Goal: Transaction & Acquisition: Purchase product/service

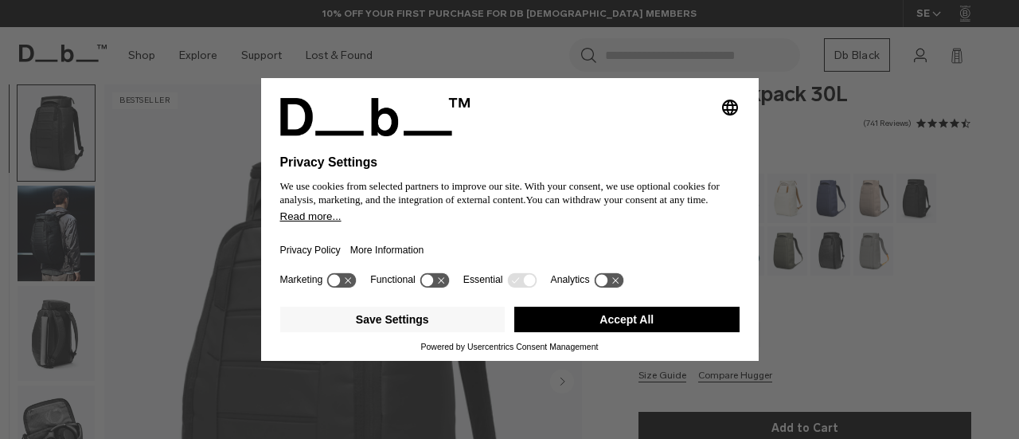
click at [564, 130] on div "Selecting an option will immediately change the language" at bounding box center [509, 117] width 459 height 38
click at [641, 310] on button "Accept All" at bounding box center [626, 318] width 225 height 25
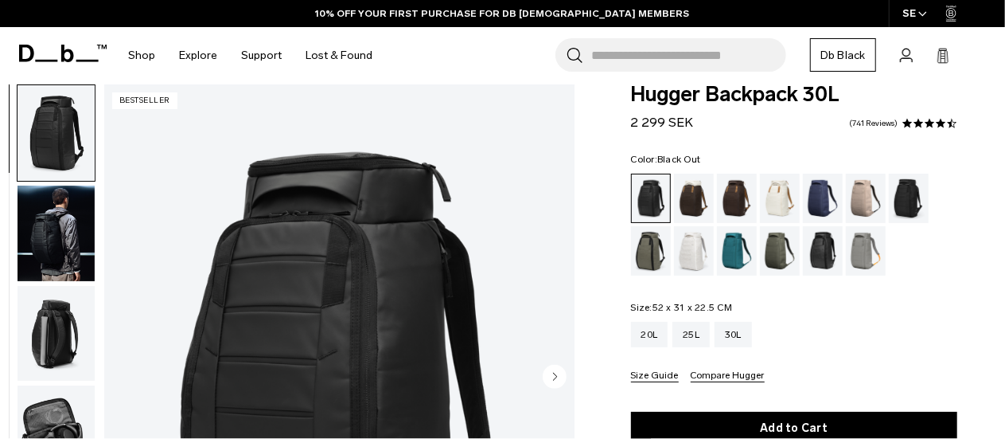
click at [64, 235] on img "button" at bounding box center [56, 233] width 77 height 96
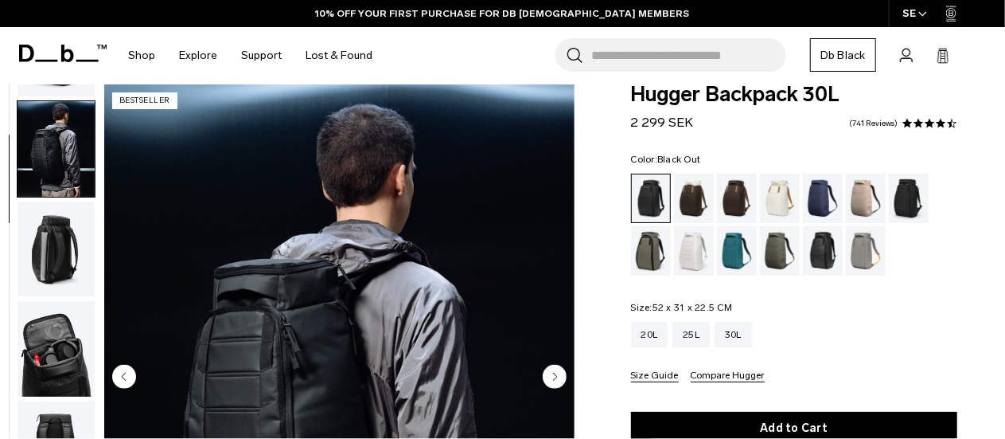
click at [64, 244] on img "button" at bounding box center [56, 249] width 77 height 96
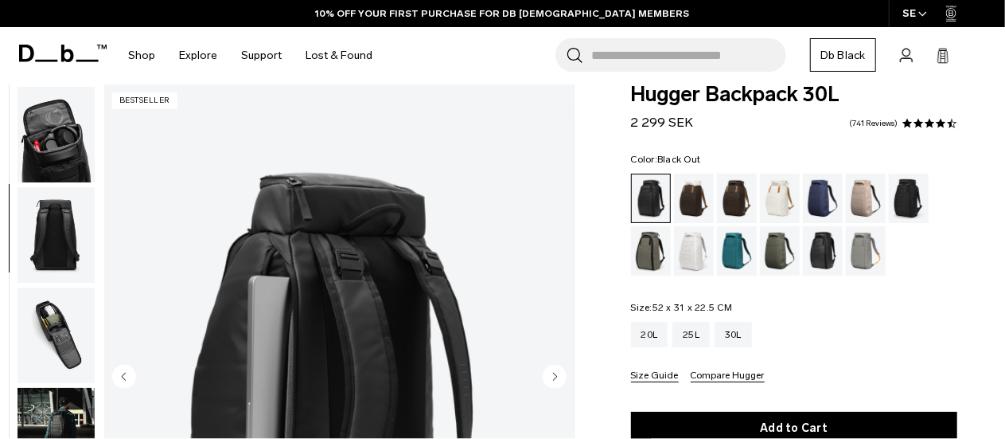
click at [64, 244] on img "button" at bounding box center [56, 235] width 77 height 96
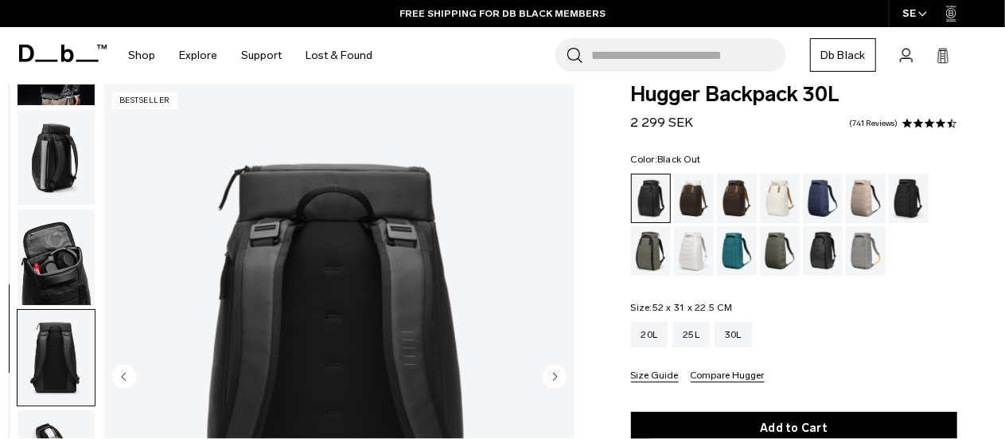
click at [64, 244] on img "button" at bounding box center [56, 257] width 77 height 96
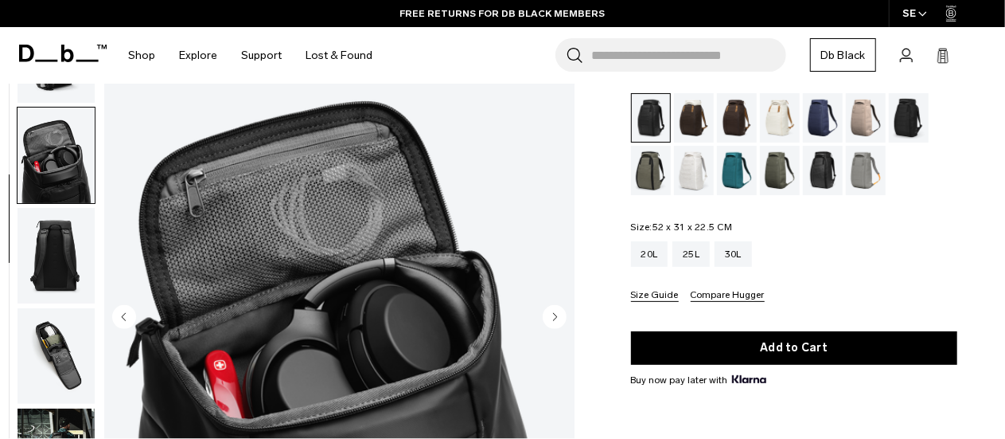
scroll to position [217, 0]
click at [59, 262] on img "button" at bounding box center [56, 257] width 77 height 96
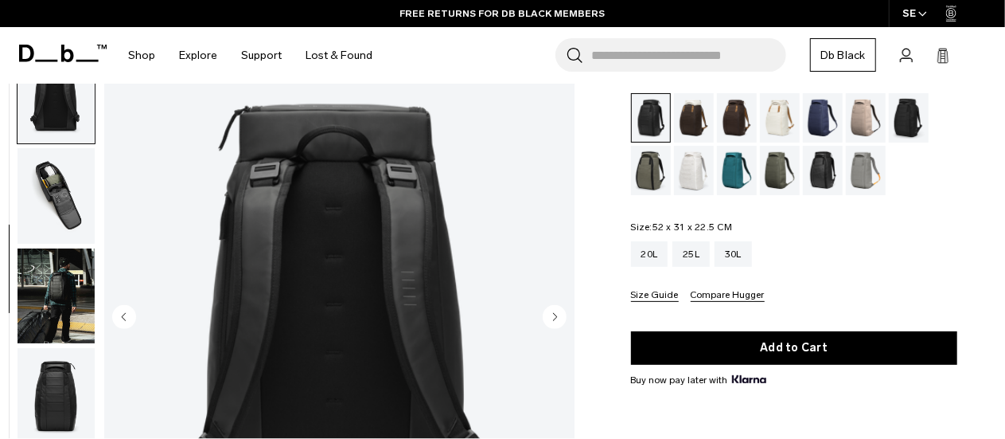
scroll to position [401, 0]
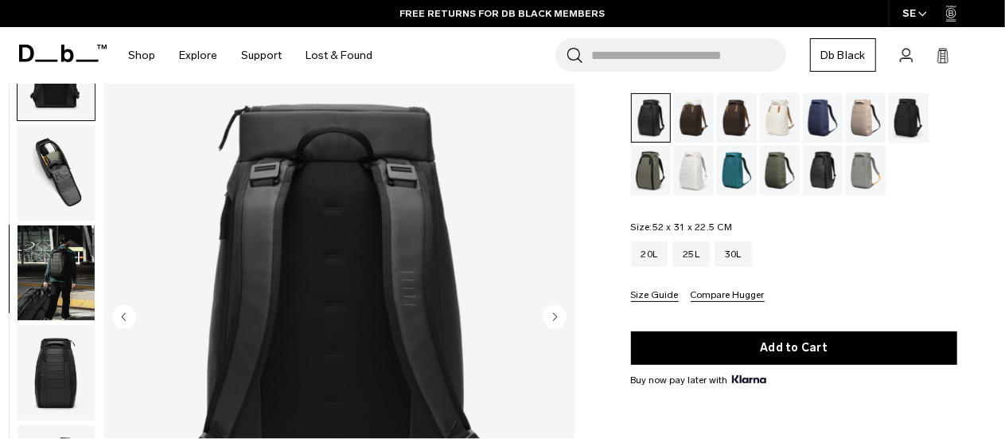
click at [63, 168] on img "button" at bounding box center [56, 173] width 77 height 96
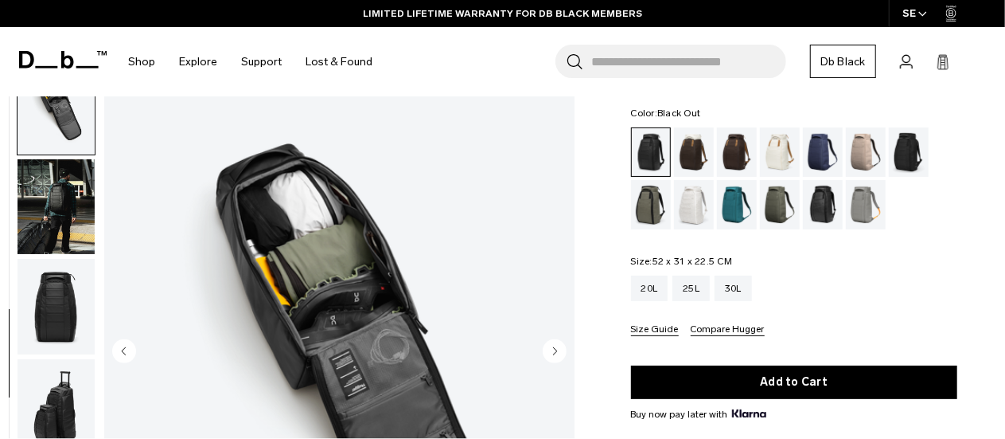
scroll to position [0, 0]
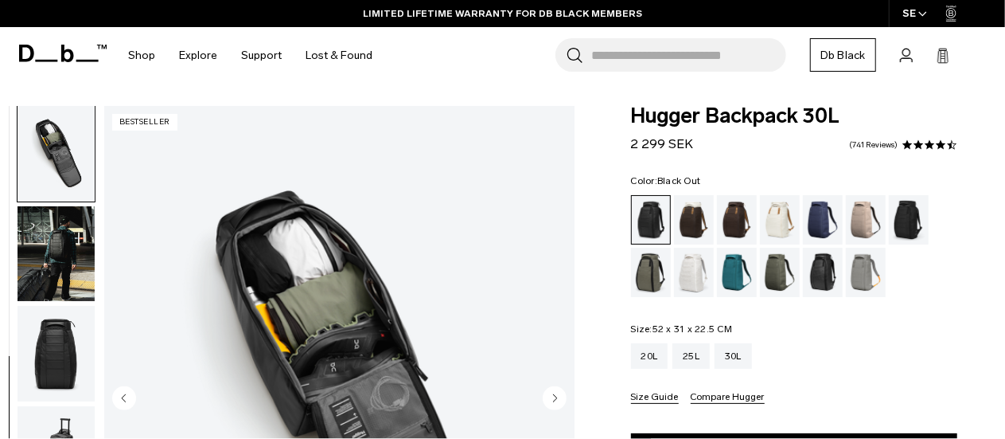
click at [473, 236] on img "6 / 11" at bounding box center [339, 399] width 470 height 587
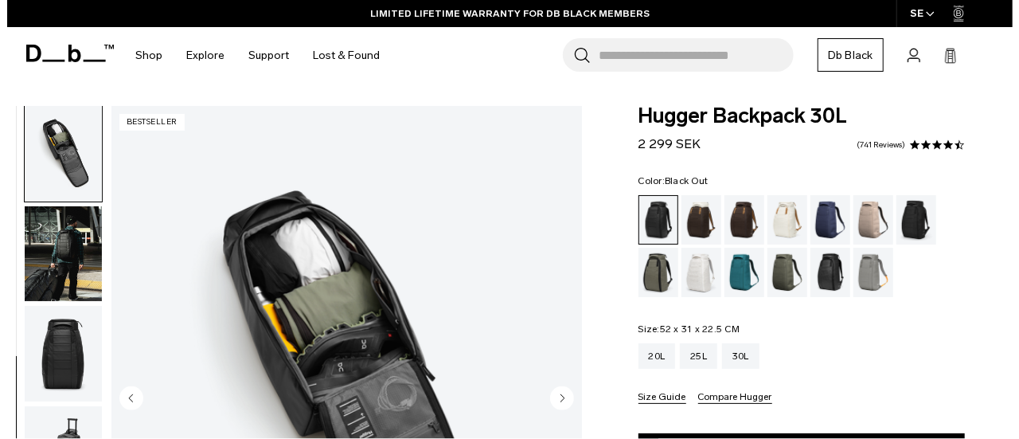
scroll to position [102, 0]
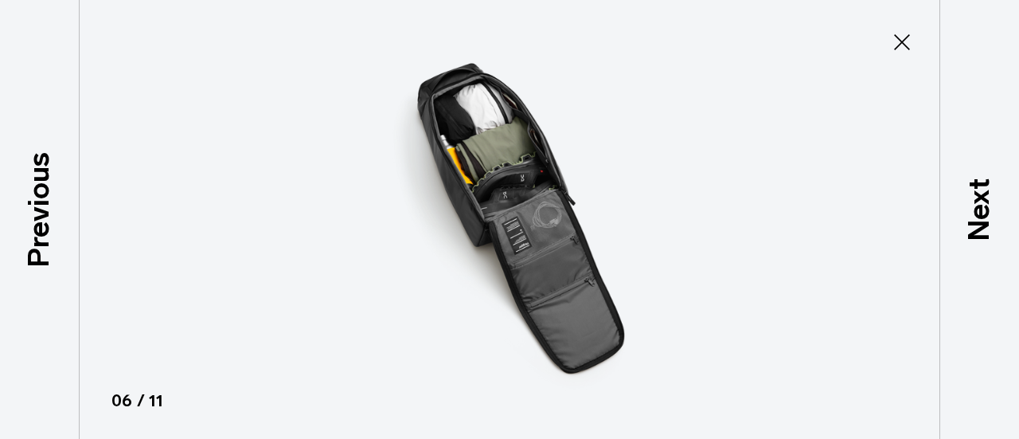
type button "Close"
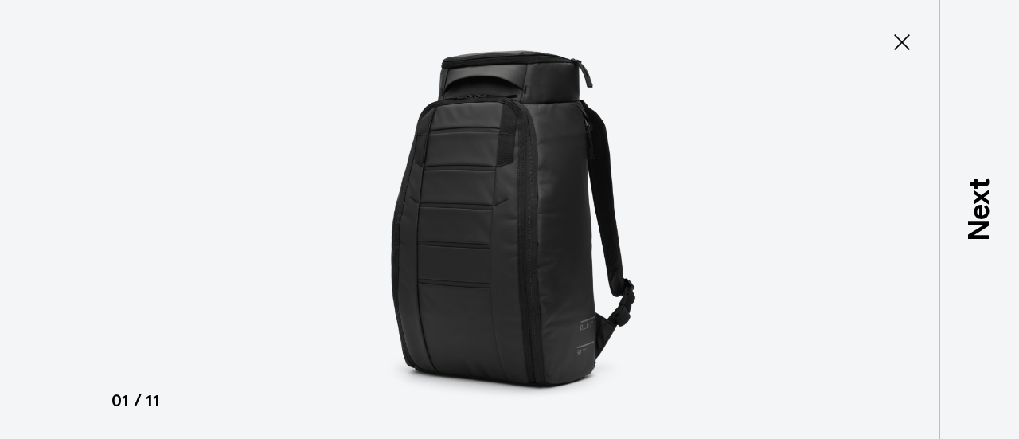
scroll to position [0, 0]
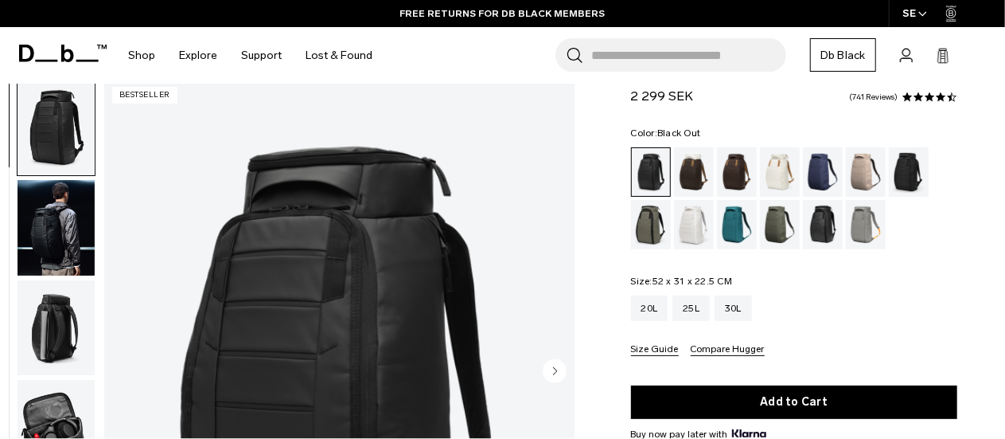
scroll to position [49, 0]
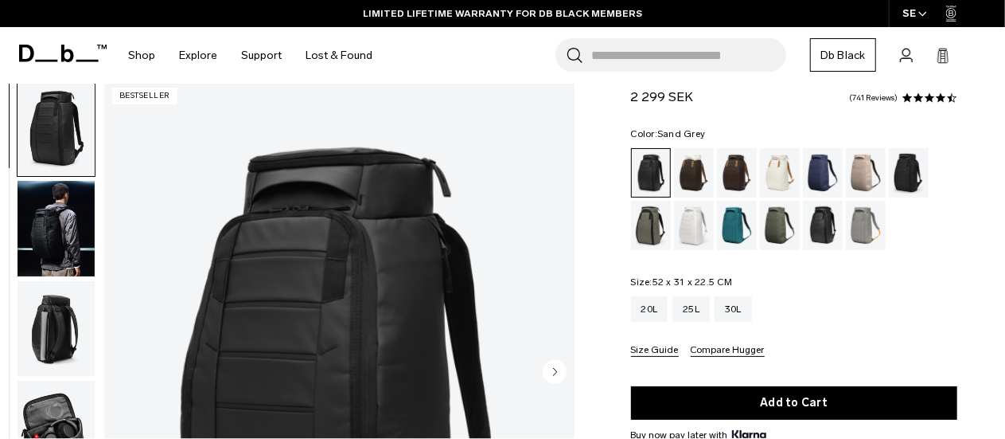
click at [868, 222] on div "Sand Grey" at bounding box center [866, 225] width 41 height 49
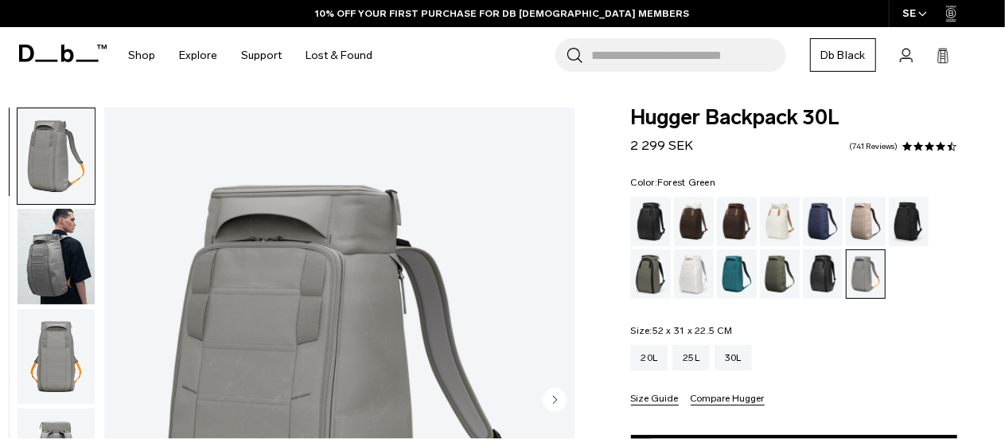
click at [649, 279] on div "Forest Green" at bounding box center [651, 273] width 41 height 49
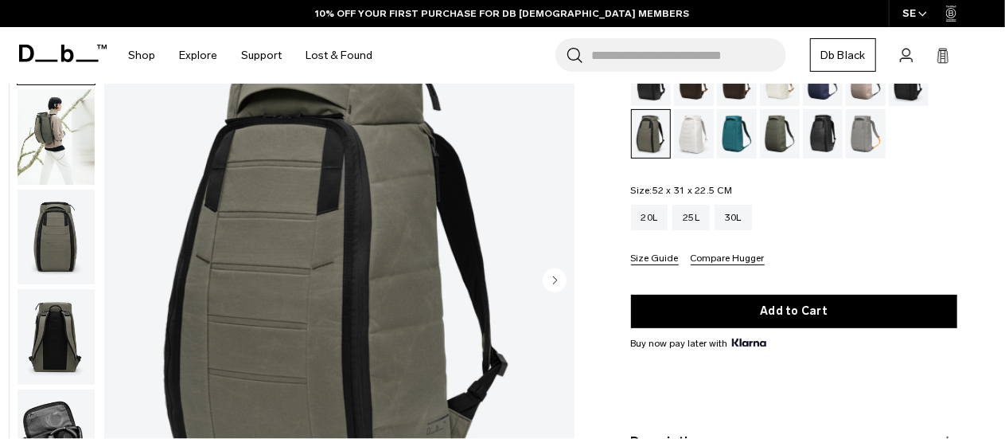
click at [544, 267] on img "1 / 10" at bounding box center [339, 281] width 470 height 587
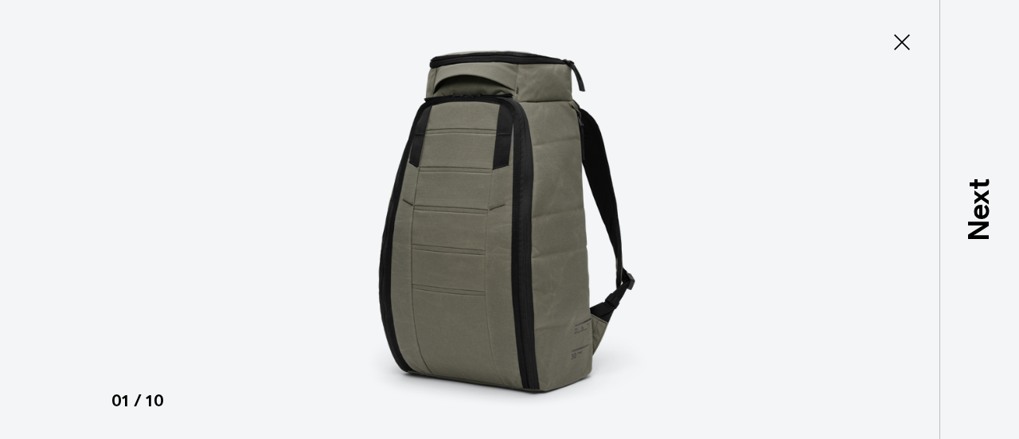
type button "Close"
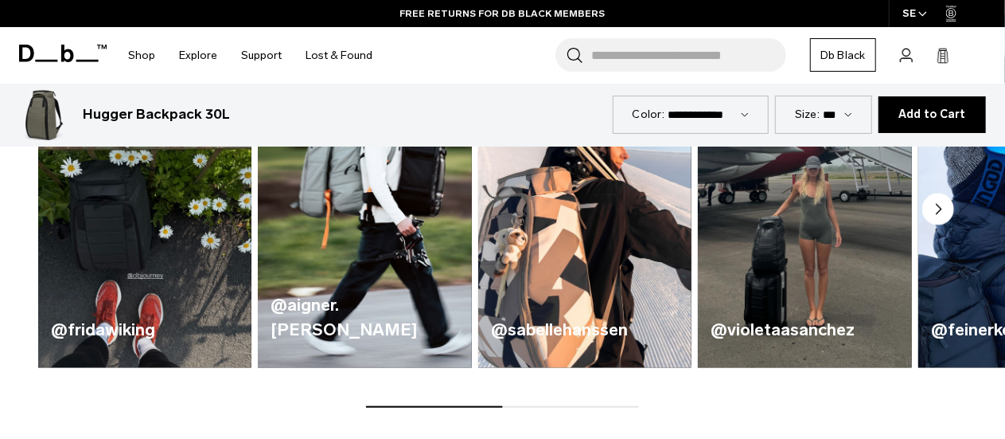
scroll to position [804, 0]
